Goal: Information Seeking & Learning: Compare options

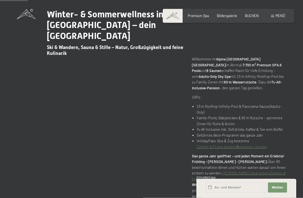
scroll to position [224, 0]
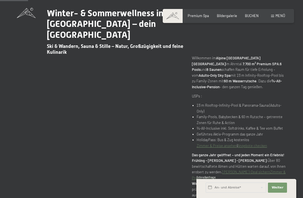
click at [272, 15] on span at bounding box center [272, 16] width 3 height 3
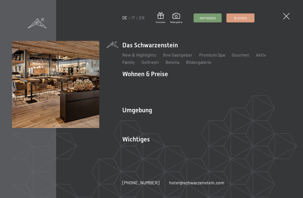
click at [134, 16] on link "IT" at bounding box center [133, 17] width 3 height 5
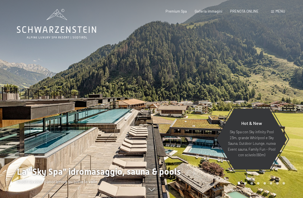
click at [280, 9] on span "Menu" at bounding box center [280, 11] width 10 height 4
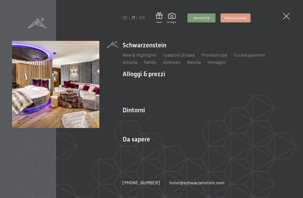
click at [183, 83] on link "Camere & prezzi" at bounding box center [172, 83] width 32 height 5
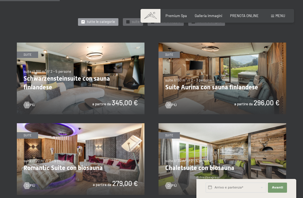
scroll to position [258, 0]
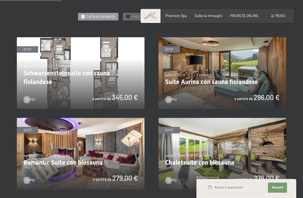
click at [129, 78] on img at bounding box center [80, 73] width 127 height 72
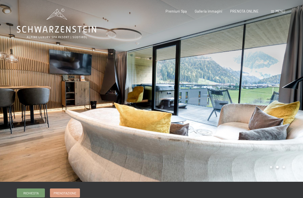
scroll to position [1, 0]
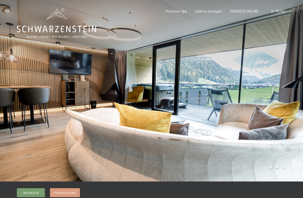
click at [250, 104] on div at bounding box center [226, 90] width 151 height 182
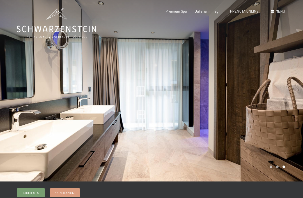
click at [258, 103] on div at bounding box center [226, 90] width 151 height 182
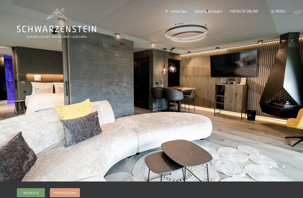
click at [272, 124] on div at bounding box center [226, 90] width 151 height 182
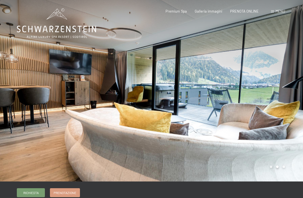
click at [266, 107] on div at bounding box center [226, 90] width 151 height 182
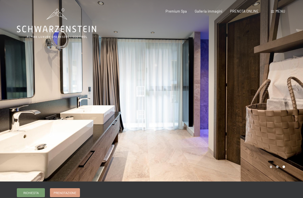
click at [265, 104] on div at bounding box center [226, 90] width 151 height 182
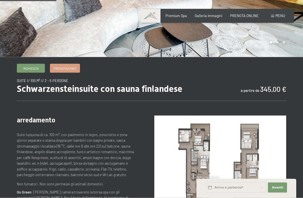
scroll to position [114, 0]
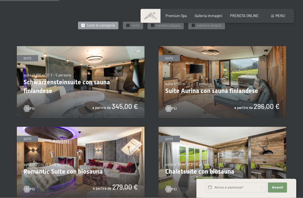
scroll to position [249, 0]
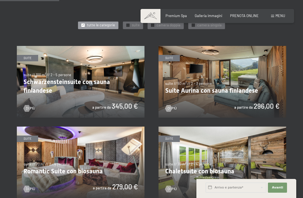
click at [258, 82] on img at bounding box center [221, 82] width 127 height 72
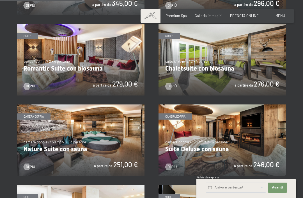
scroll to position [352, 0]
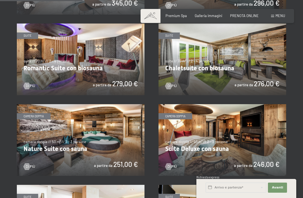
click at [253, 51] on img at bounding box center [221, 60] width 127 height 72
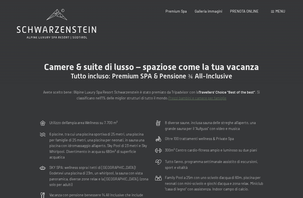
click at [245, 45] on div "Camere & suite di lusso – spaziose come la tua vacanza Tutto incluso: Premium S…" at bounding box center [151, 81] width 303 height 73
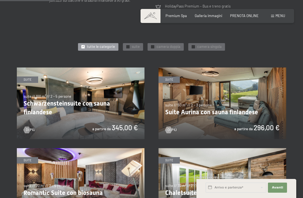
scroll to position [227, 0]
click at [247, 99] on img at bounding box center [221, 104] width 127 height 72
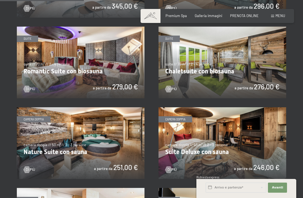
scroll to position [388, 0]
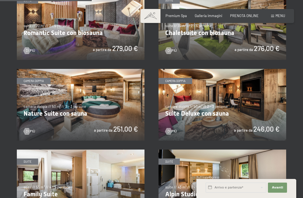
click at [119, 93] on img at bounding box center [80, 105] width 127 height 72
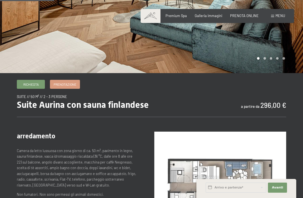
scroll to position [108, 0]
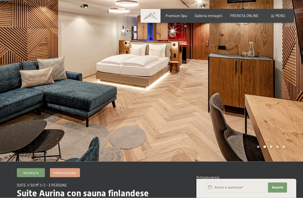
scroll to position [20, 0]
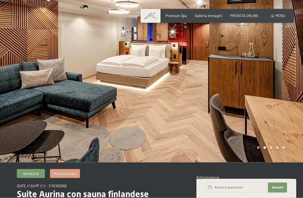
click at [261, 98] on div at bounding box center [226, 71] width 151 height 182
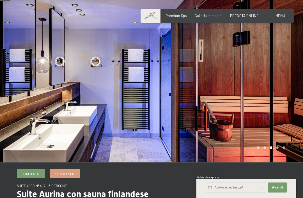
scroll to position [20, 0]
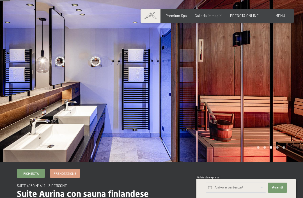
click at [256, 73] on div at bounding box center [226, 71] width 151 height 182
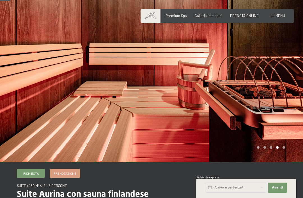
click at [259, 59] on div at bounding box center [226, 71] width 151 height 182
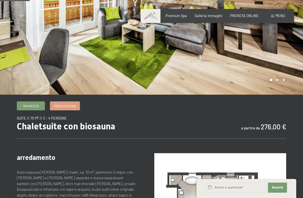
scroll to position [42, 0]
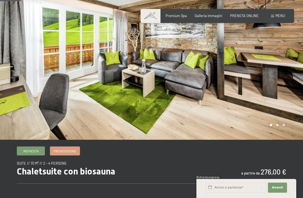
click at [250, 73] on div at bounding box center [226, 49] width 151 height 182
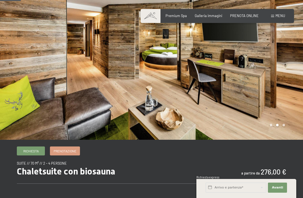
click at [258, 76] on div at bounding box center [226, 49] width 151 height 182
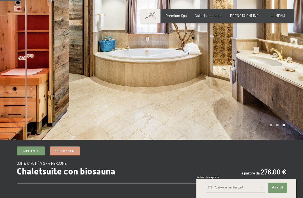
click at [259, 53] on div at bounding box center [226, 49] width 151 height 182
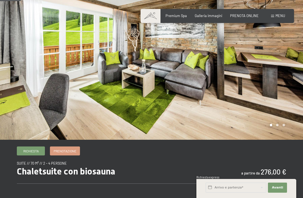
click at [257, 57] on div at bounding box center [226, 49] width 151 height 182
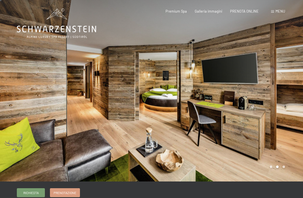
scroll to position [0, 0]
